Goal: Information Seeking & Learning: Learn about a topic

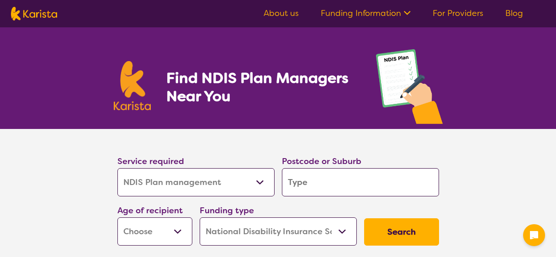
select select "NDIS Plan management"
select select "NDIS"
select select "NDIS Plan management"
select select "NDIS"
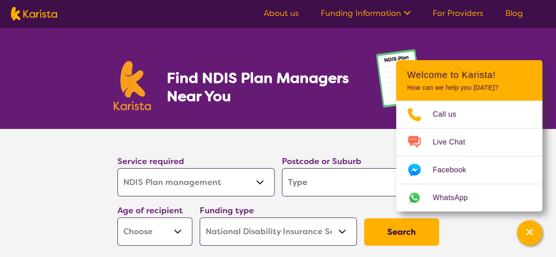
click at [282, 14] on link "About us" at bounding box center [280, 13] width 35 height 11
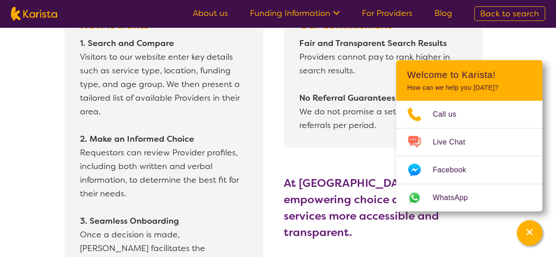
scroll to position [867, 0]
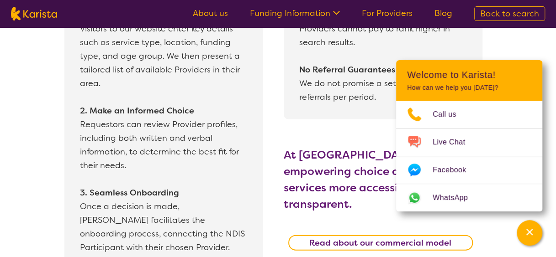
click at [544, 41] on div "How it works 1. Search and Compare Visitors to our website enter key details su…" at bounding box center [283, 127] width 545 height 307
